Goal: Task Accomplishment & Management: Complete application form

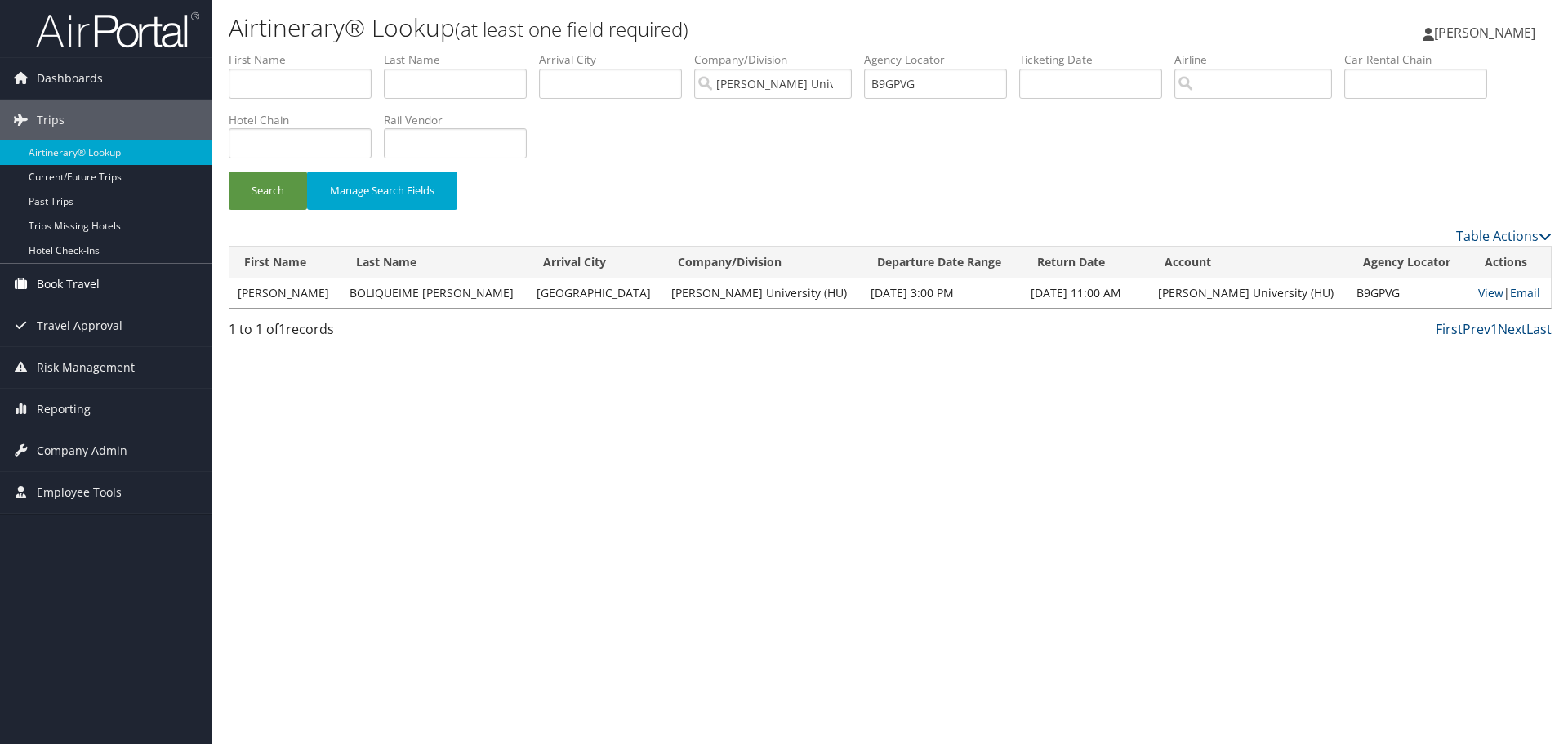
click at [104, 277] on link "Book Travel" at bounding box center [106, 285] width 213 height 41
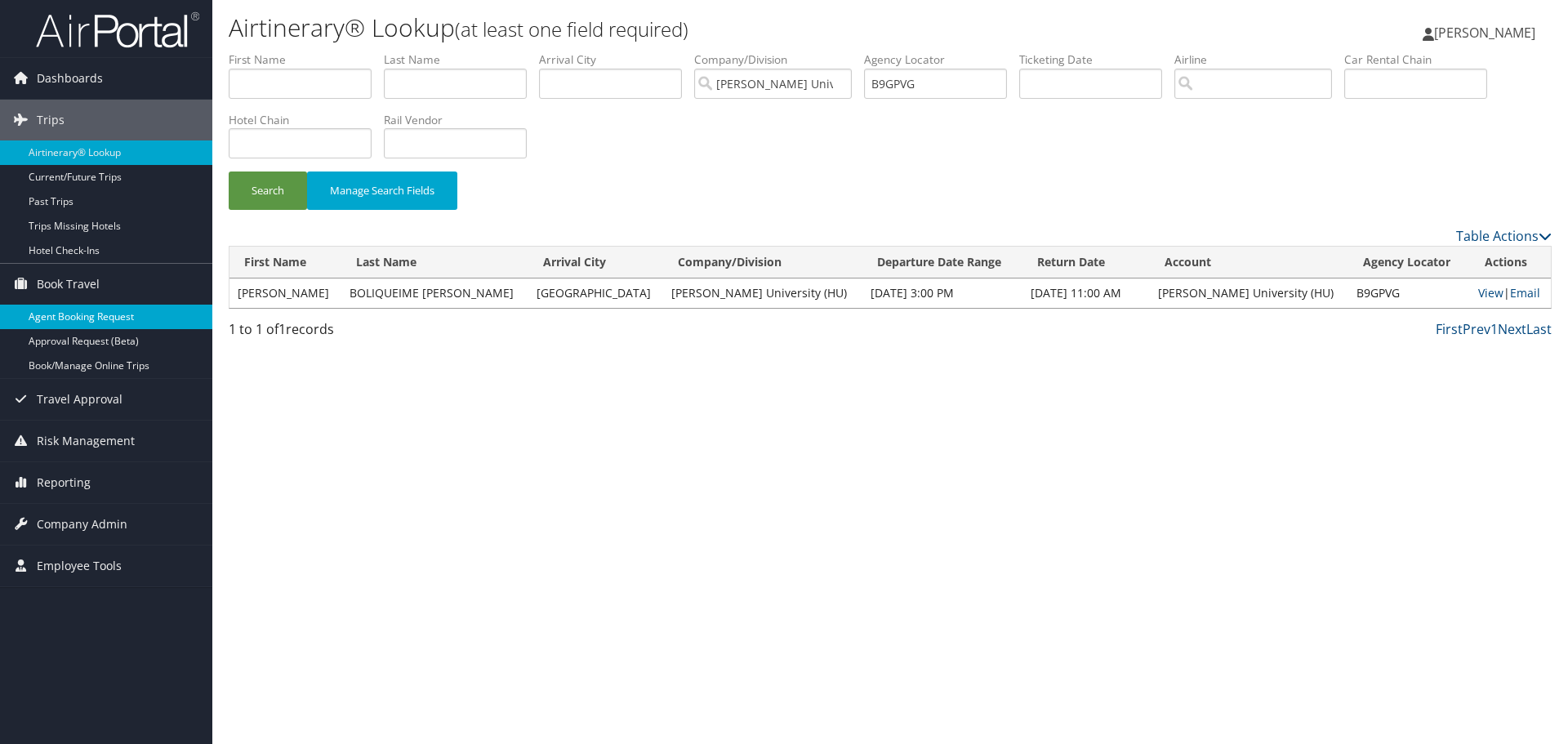
click at [91, 320] on link "Agent Booking Request" at bounding box center [106, 317] width 213 height 24
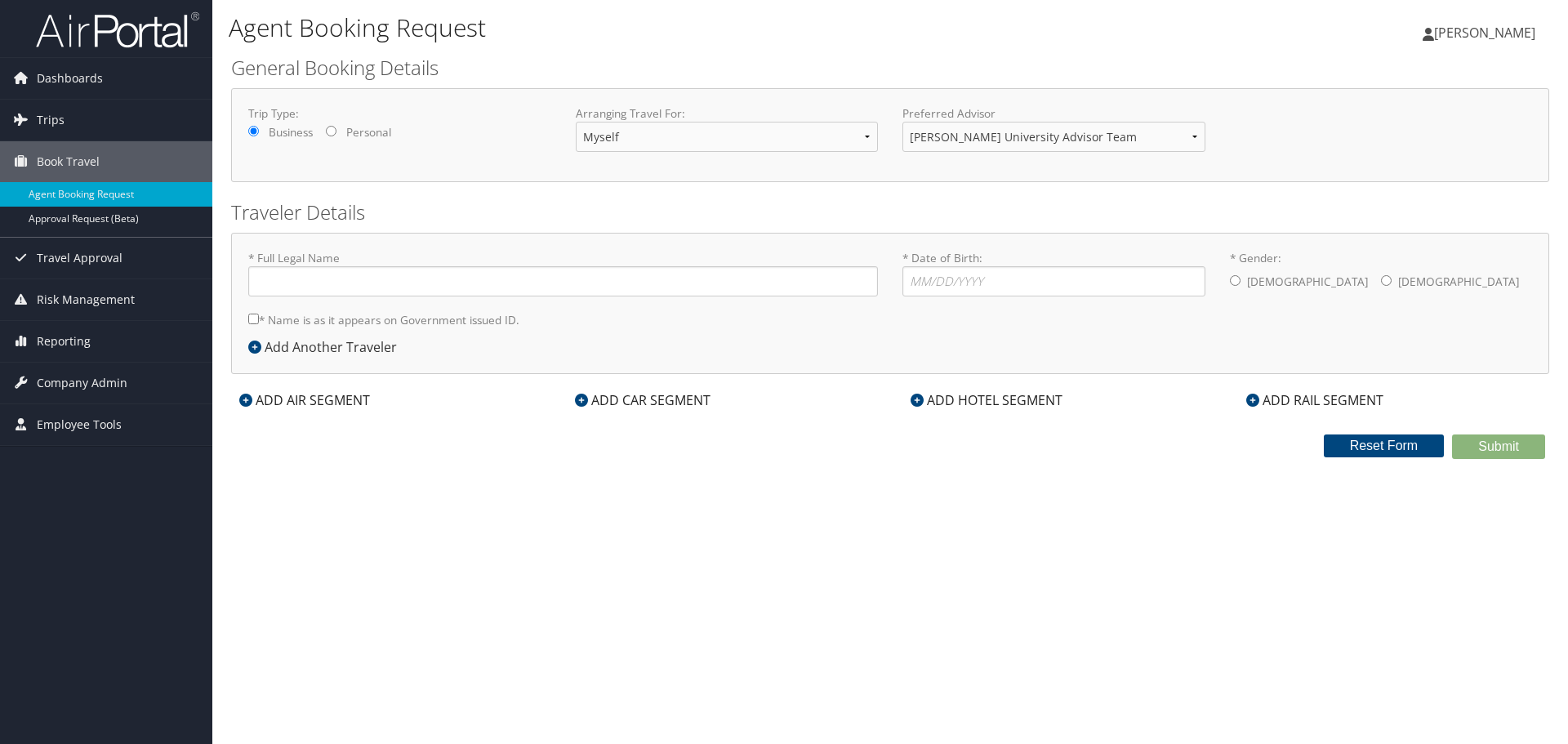
type input "[PERSON_NAME]"
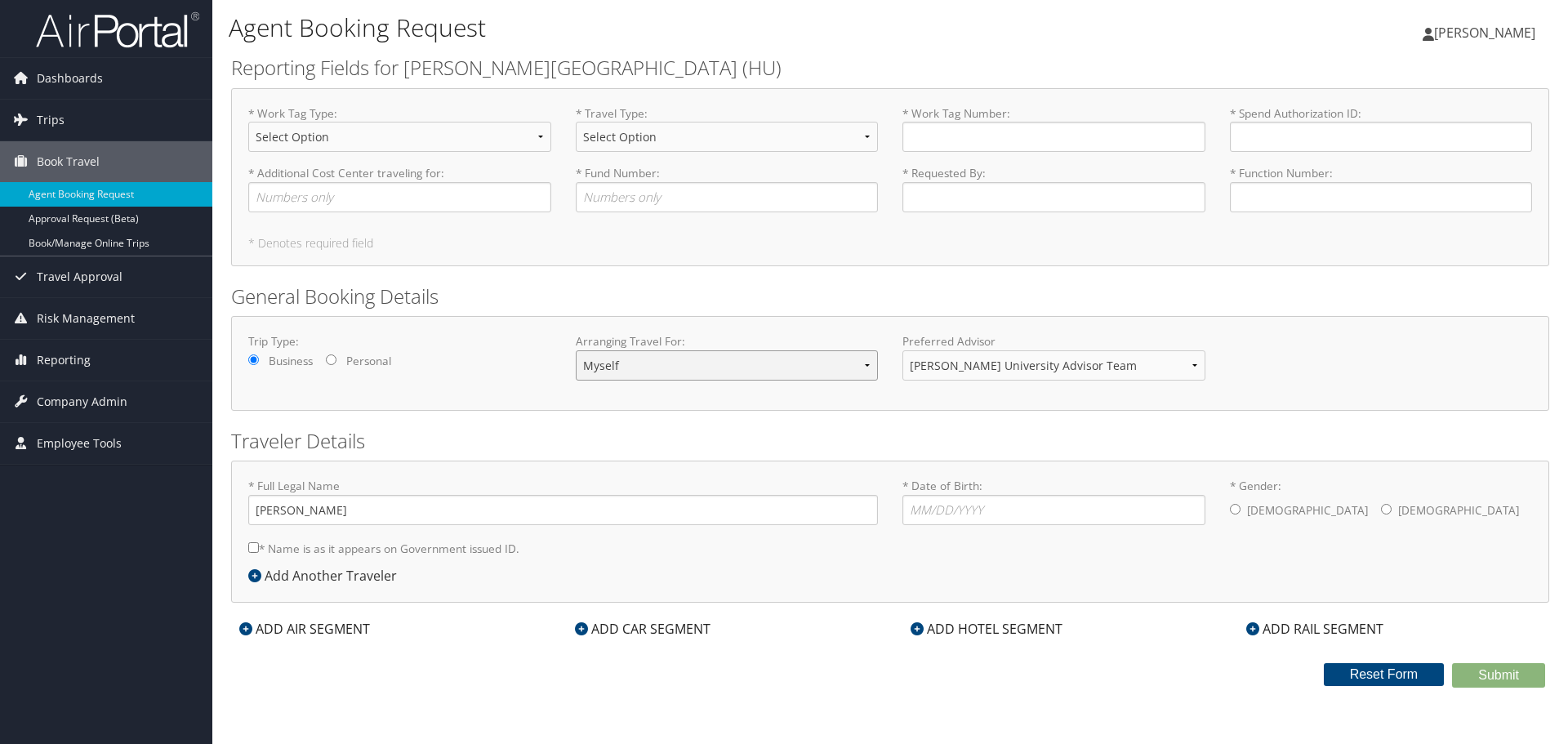
click at [812, 378] on select "Myself Another Traveler Guest Traveler" at bounding box center [728, 365] width 303 height 30
select select "another"
click at [576, 350] on select "Myself Another Traveler Guest Traveler" at bounding box center [728, 365] width 303 height 30
